Goal: Task Accomplishment & Management: Manage account settings

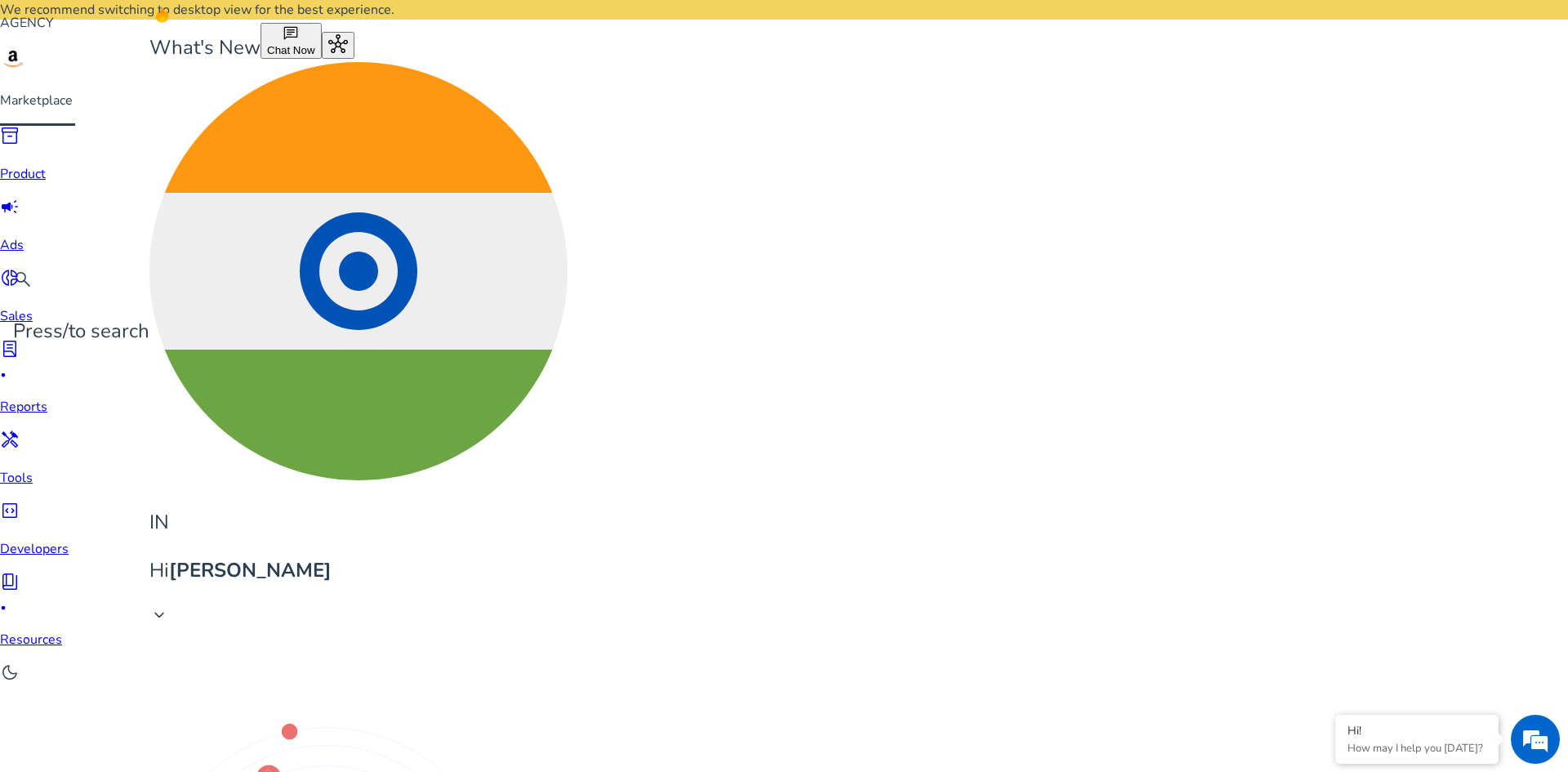
click at [19, 196] on span "campaign" at bounding box center [9, 206] width 19 height 19
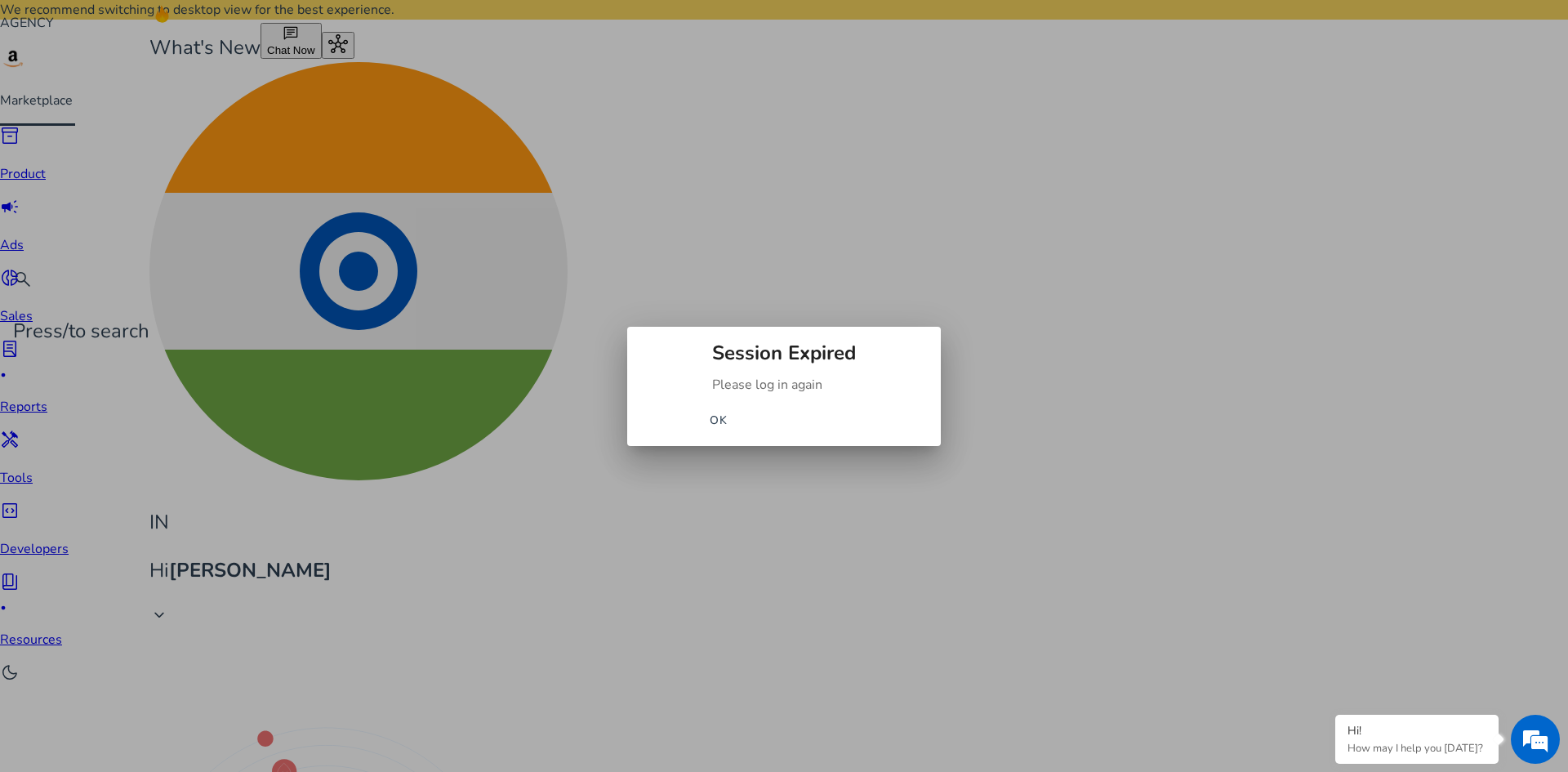
click at [745, 413] on span "button" at bounding box center [718, 421] width 52 height 39
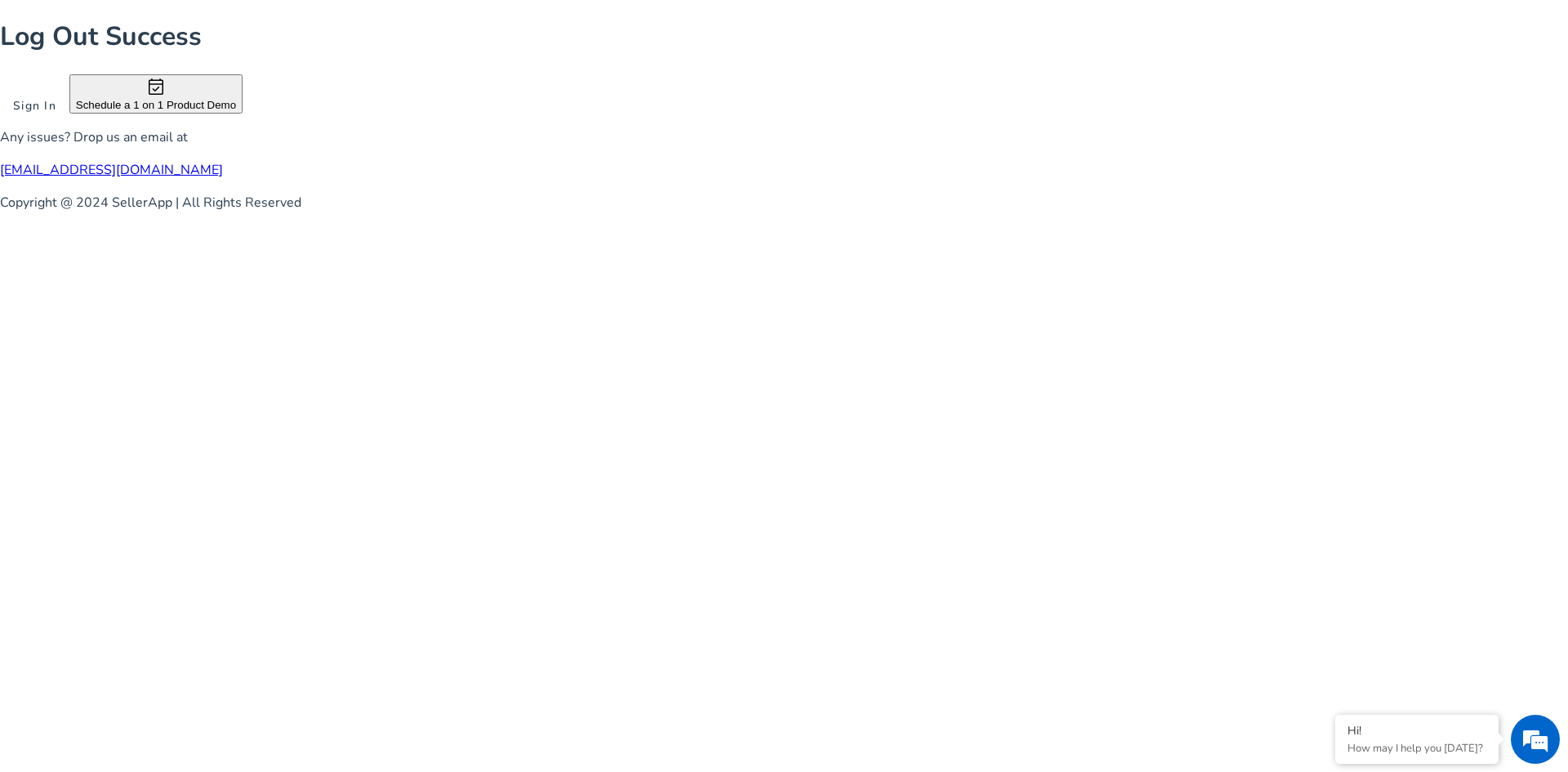
click at [57, 114] on span "Sign In" at bounding box center [34, 106] width 44 height 18
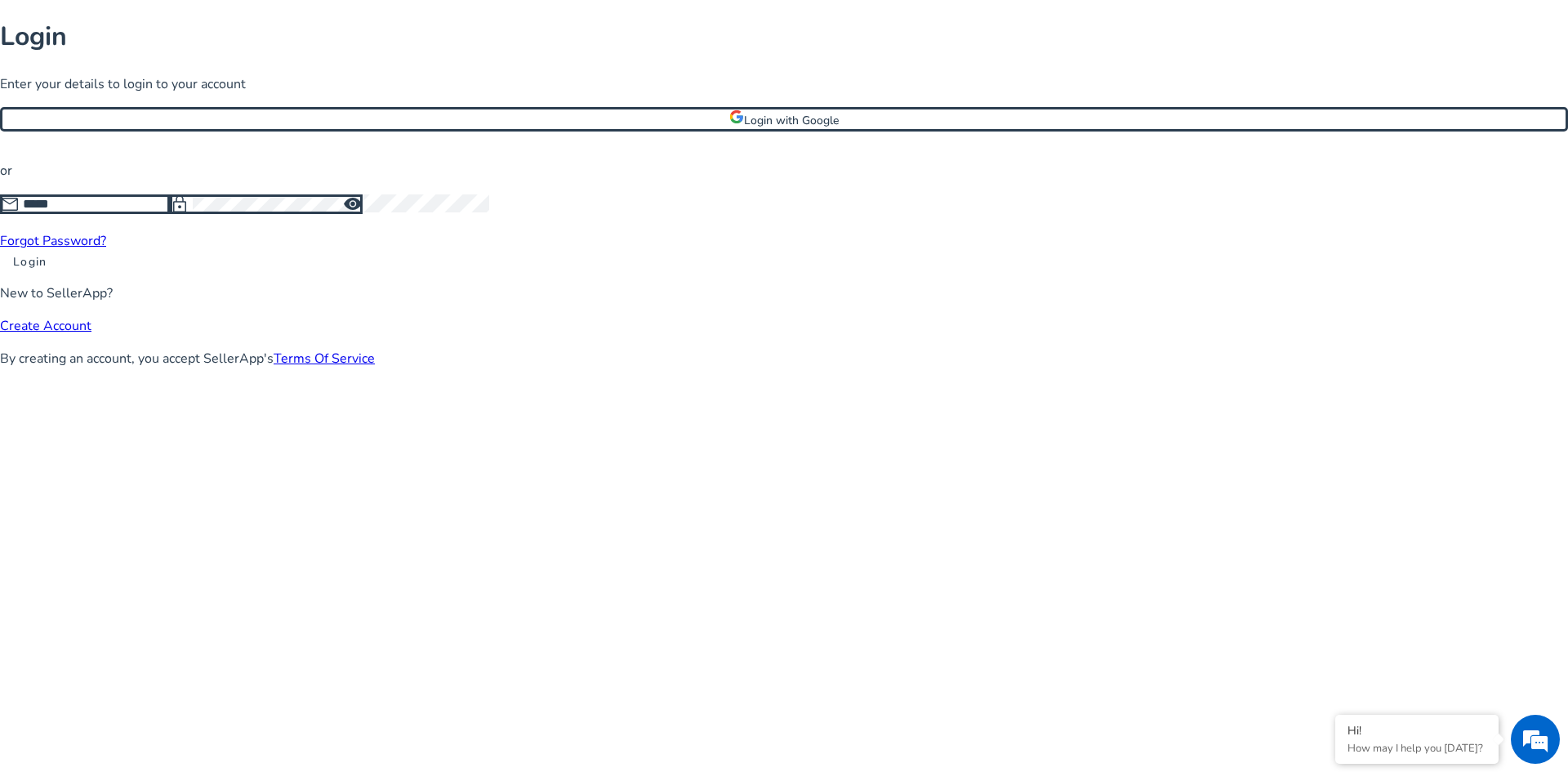
click at [170, 213] on input at bounding box center [96, 204] width 147 height 18
type input "**********"
click at [59, 281] on span at bounding box center [30, 261] width 59 height 39
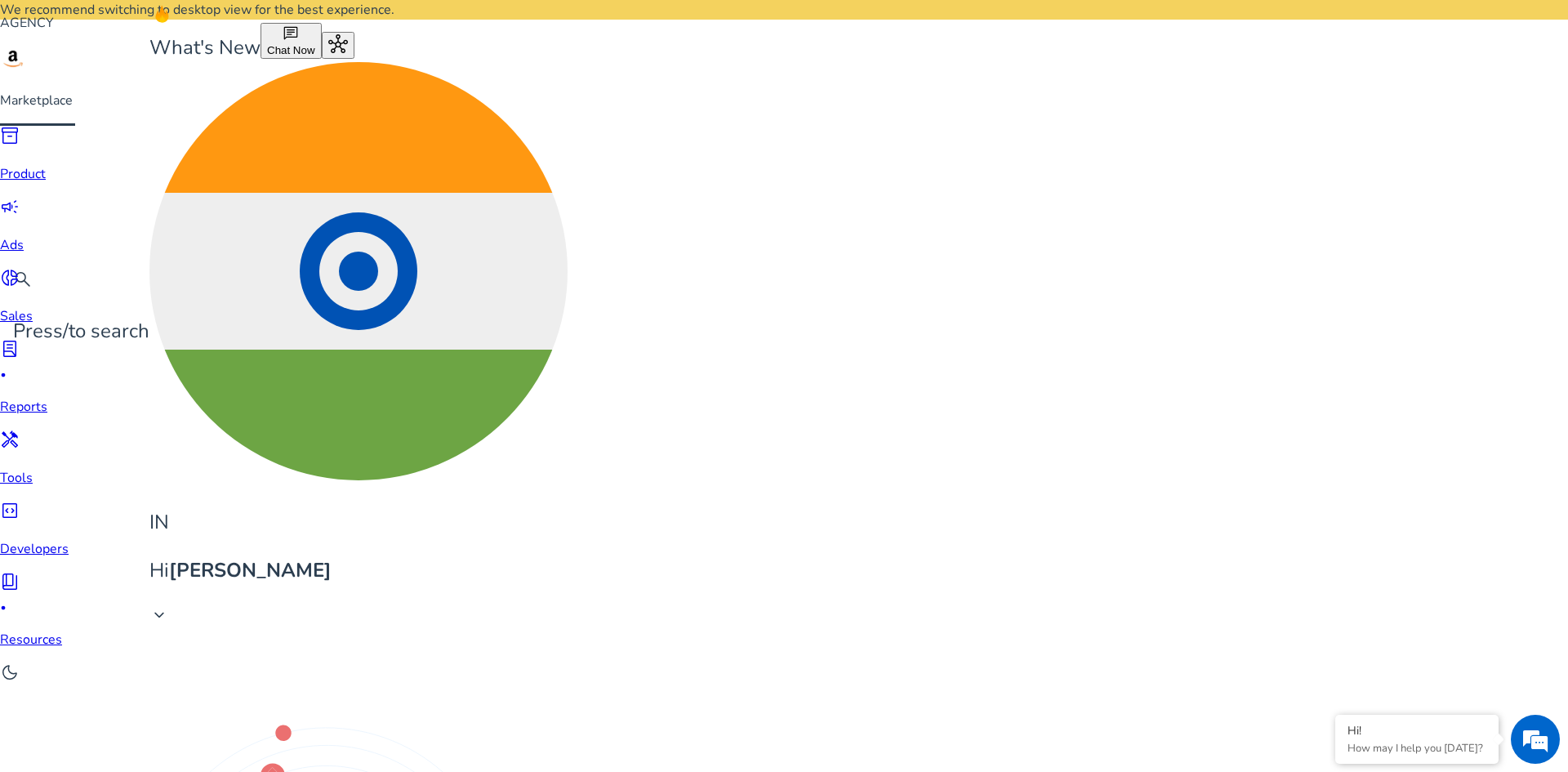
click at [19, 203] on span "campaign" at bounding box center [9, 206] width 19 height 19
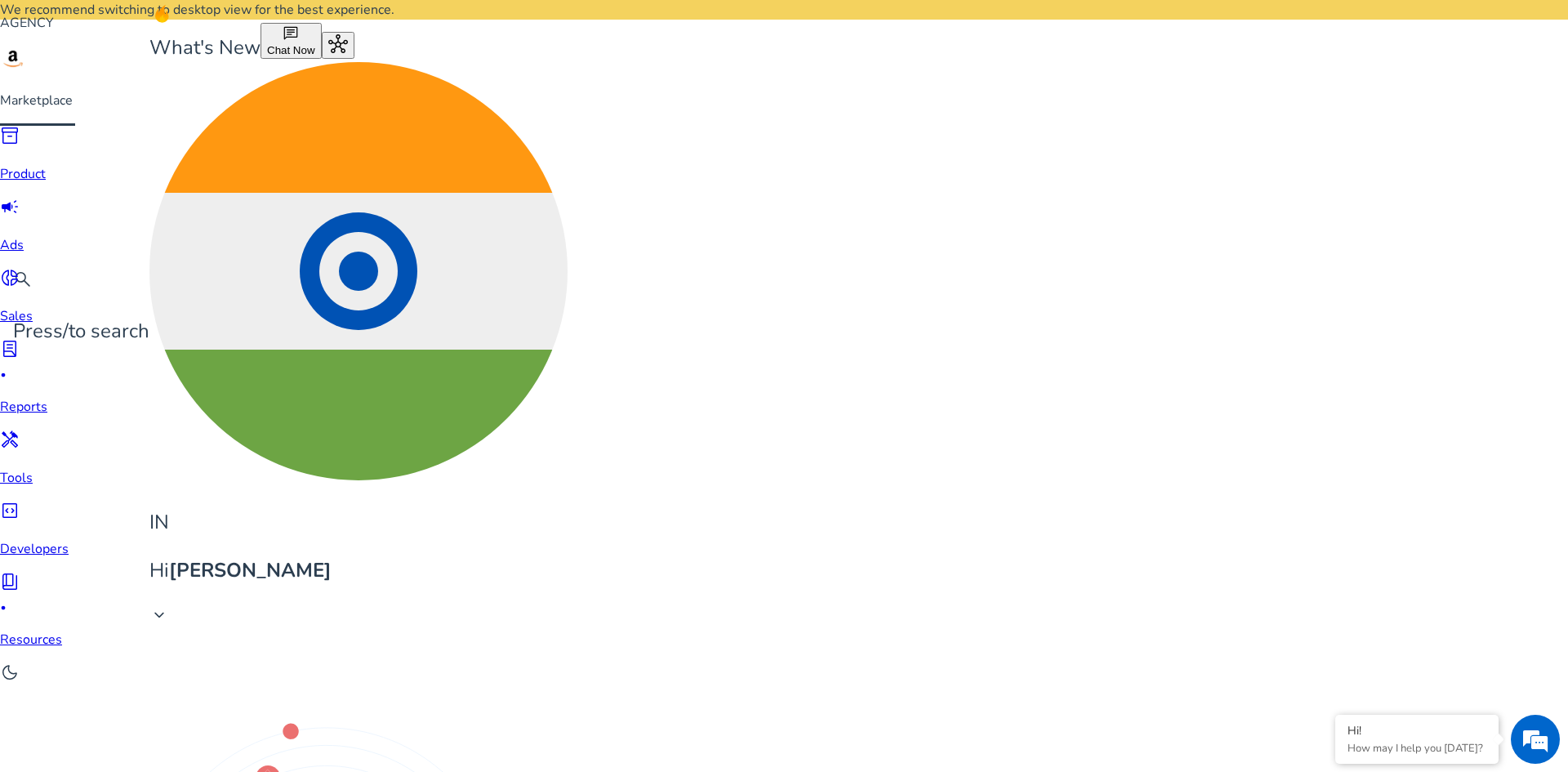
scroll to position [0, 0]
